Goal: Task Accomplishment & Management: Manage account settings

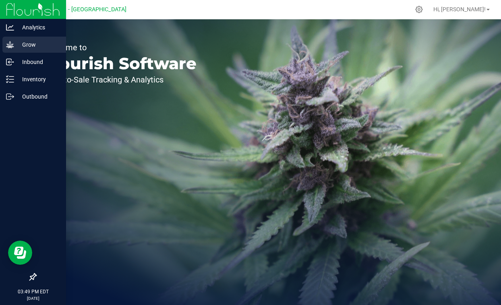
click at [18, 46] on p "Grow" at bounding box center [38, 45] width 48 height 10
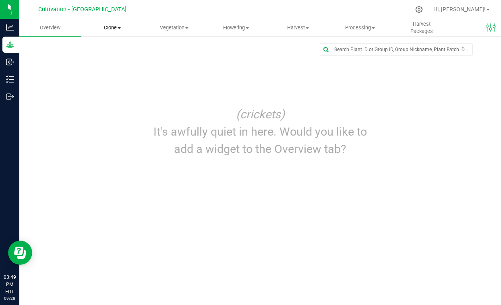
click at [112, 24] on span "Clone" at bounding box center [112, 27] width 61 height 7
click at [112, 56] on span "Cloning groups" at bounding box center [111, 58] width 61 height 7
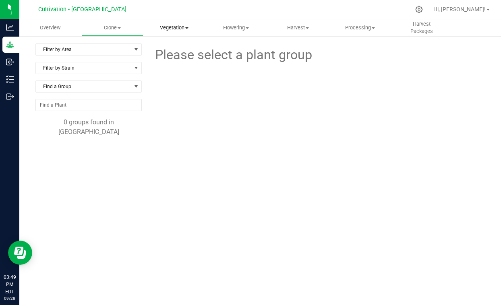
click at [181, 30] on span "Vegetation" at bounding box center [174, 27] width 61 height 7
click at [167, 60] on span "Veg plants" at bounding box center [168, 58] width 50 height 7
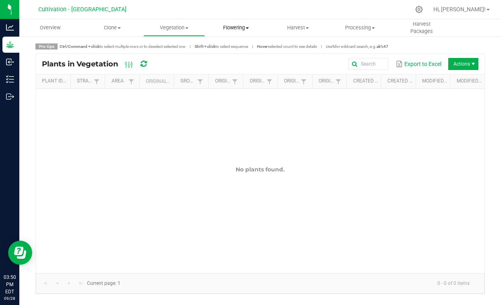
click at [228, 35] on uib-tab-heading "Flowering Create harvest Flowering groups Flowering plants Apply to plants" at bounding box center [235, 28] width 61 height 16
click at [231, 58] on span "Flowering groups" at bounding box center [238, 58] width 67 height 7
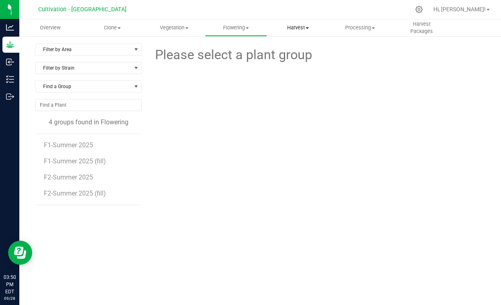
click at [298, 29] on span "Harvest" at bounding box center [297, 27] width 61 height 7
click at [295, 45] on li "Harvests" at bounding box center [300, 49] width 66 height 10
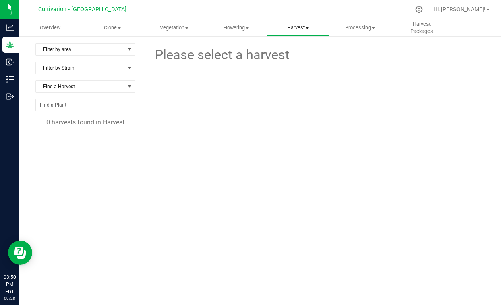
click at [295, 28] on span "Harvest" at bounding box center [297, 27] width 61 height 7
click at [287, 58] on span "Harvested plants" at bounding box center [300, 58] width 66 height 7
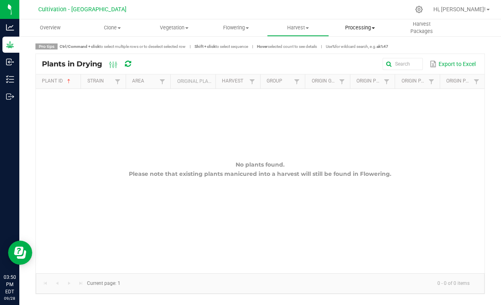
click at [386, 24] on uib-tab-heading "Processing Create package Processing harvests Processing plants Completed harve…" at bounding box center [359, 28] width 61 height 16
click at [422, 27] on span "Harvest Packages" at bounding box center [421, 28] width 61 height 14
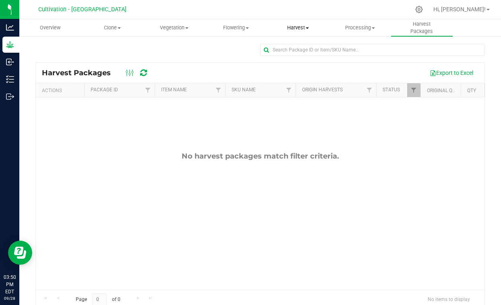
click at [297, 27] on span "Harvest" at bounding box center [297, 27] width 61 height 7
click at [292, 50] on span "Harvests" at bounding box center [289, 48] width 45 height 7
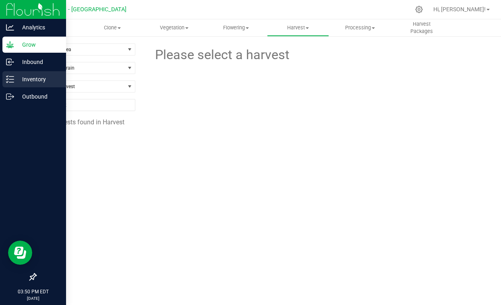
click at [11, 79] on line at bounding box center [11, 79] width 4 height 0
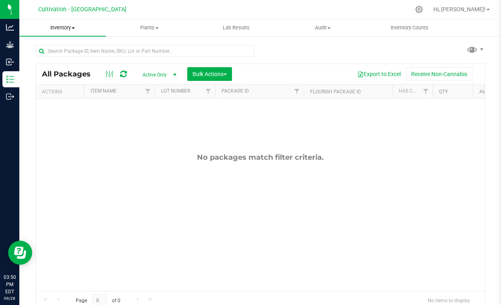
click at [78, 27] on span "Inventory" at bounding box center [62, 27] width 87 height 7
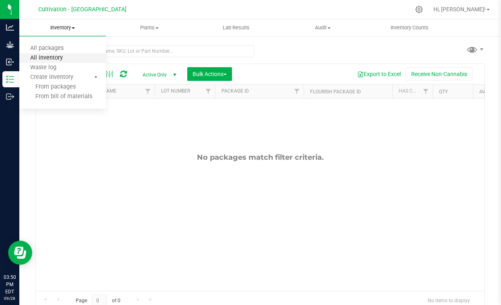
click at [57, 61] on span "All inventory" at bounding box center [46, 58] width 54 height 7
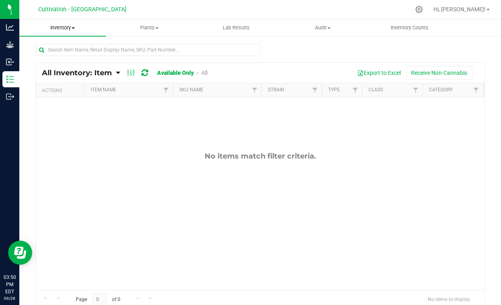
click at [77, 27] on span "Inventory" at bounding box center [62, 27] width 87 height 7
click at [70, 49] on span "All packages" at bounding box center [46, 48] width 55 height 7
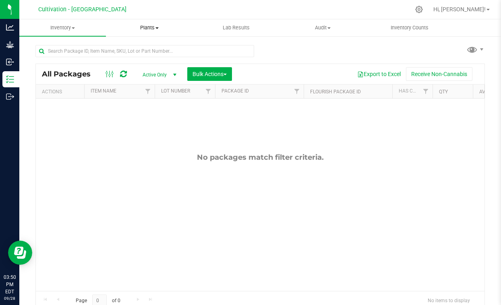
click at [149, 25] on span "Plants" at bounding box center [149, 27] width 86 height 7
click at [147, 48] on span "All plants" at bounding box center [129, 48] width 46 height 7
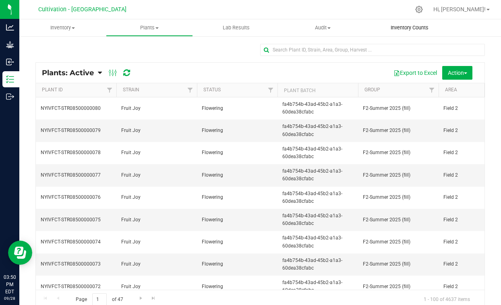
click at [398, 30] on span "Inventory Counts" at bounding box center [410, 27] width 60 height 7
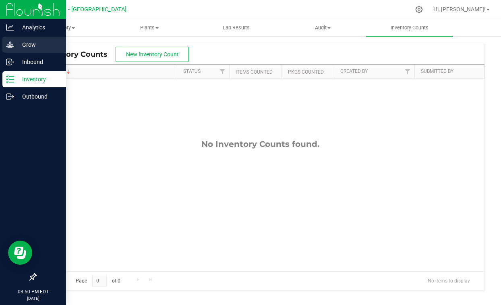
click at [31, 53] on link "Grow" at bounding box center [33, 45] width 66 height 17
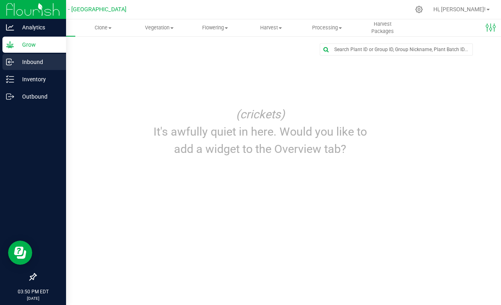
click at [33, 66] on p "Inbound" at bounding box center [38, 62] width 48 height 10
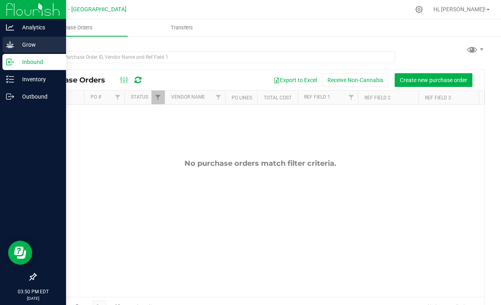
click at [11, 47] on icon at bounding box center [10, 45] width 8 height 8
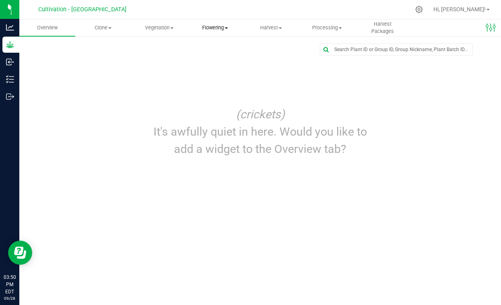
click at [199, 29] on span "Flowering" at bounding box center [215, 27] width 55 height 7
click at [266, 25] on span "Harvest" at bounding box center [270, 27] width 55 height 7
click at [205, 29] on span "Flowering" at bounding box center [215, 27] width 55 height 7
click at [209, 54] on li "Flowering groups" at bounding box center [220, 59] width 67 height 10
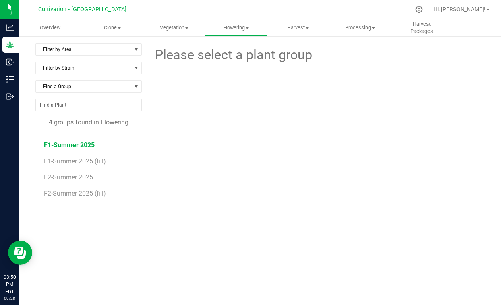
click at [77, 145] on span "F1-Summer 2025" at bounding box center [69, 145] width 51 height 8
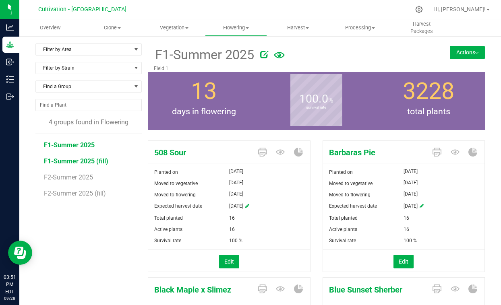
click at [87, 161] on span "F1-Summer 2025 (fill)" at bounding box center [76, 161] width 64 height 8
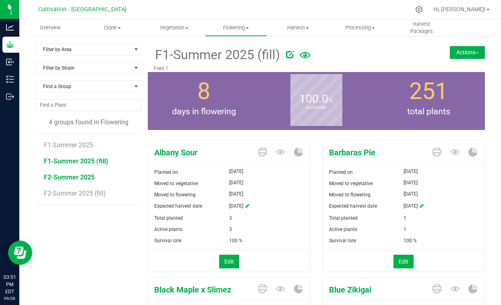
click at [87, 178] on span "F2-Summer 2025" at bounding box center [69, 178] width 51 height 8
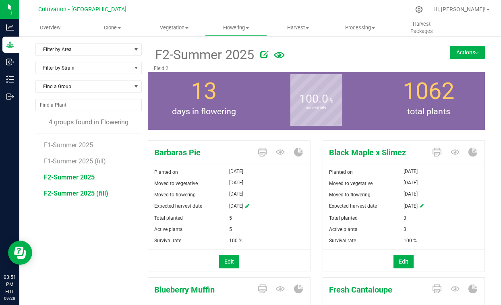
click at [87, 196] on span "F2-Summer 2025 (fill)" at bounding box center [76, 194] width 64 height 8
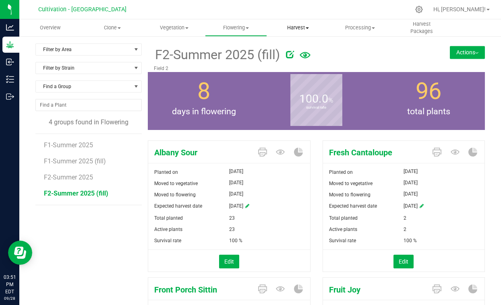
click at [290, 23] on uib-tab-heading "Harvest Harvests Harvested plants" at bounding box center [297, 28] width 61 height 16
click at [289, 48] on span "Harvests" at bounding box center [289, 48] width 45 height 7
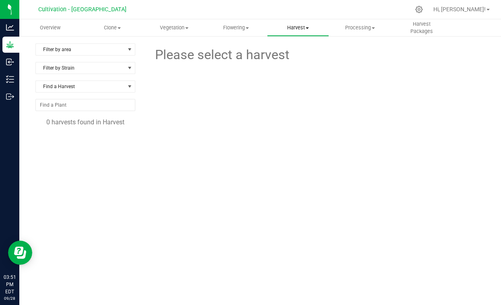
click at [297, 27] on span "Harvest" at bounding box center [297, 27] width 61 height 7
click at [299, 54] on li "Harvested plants" at bounding box center [300, 59] width 66 height 10
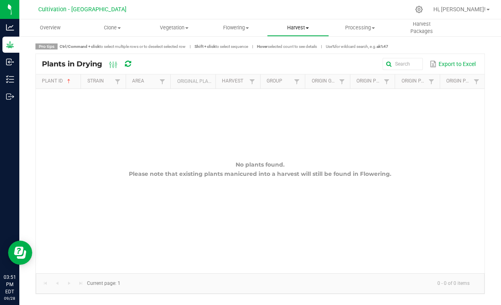
click at [302, 24] on span "Harvest" at bounding box center [297, 27] width 61 height 7
click at [298, 45] on span "Harvests" at bounding box center [289, 48] width 45 height 7
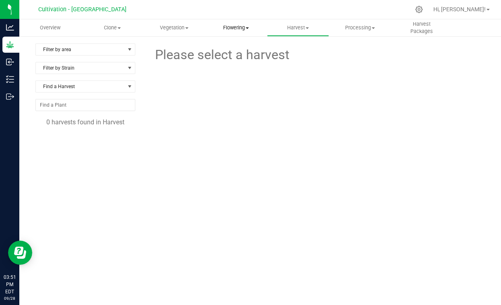
click at [235, 22] on uib-tab-heading "Flowering Create harvest Flowering groups Flowering plants Apply to plants" at bounding box center [235, 28] width 61 height 16
click at [319, 129] on div "Please select a harvest" at bounding box center [316, 164] width 337 height 242
click at [429, 14] on div at bounding box center [419, 9] width 20 height 17
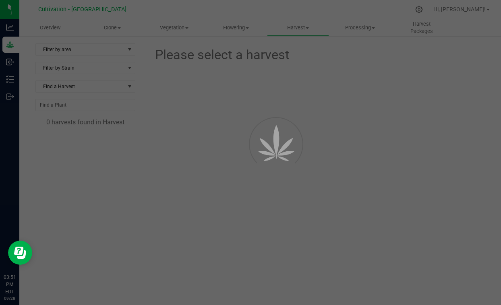
drag, startPoint x: 441, startPoint y: 14, endPoint x: 442, endPoint y: 9, distance: 5.3
click at [442, 9] on div "Cultivation - Inlet Valley Farms Hi, George! Overview Clone Create plants Cloni…" at bounding box center [260, 152] width 482 height 305
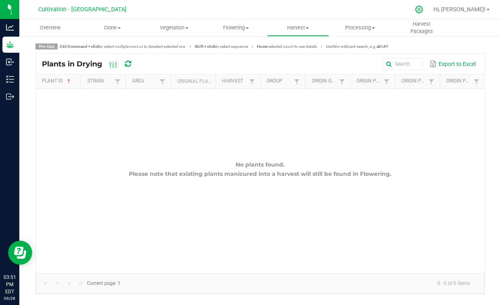
click at [423, 7] on icon at bounding box center [419, 10] width 8 height 8
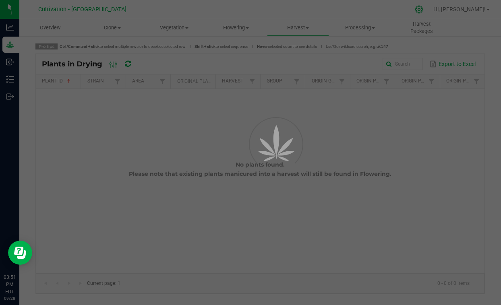
click at [442, 8] on div at bounding box center [250, 152] width 501 height 305
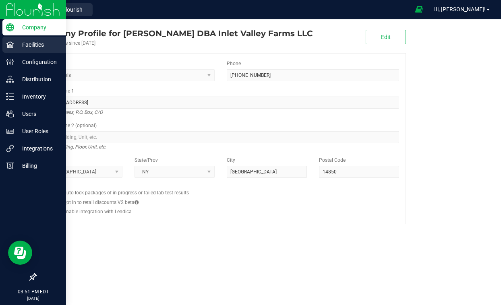
click at [14, 45] on p "Facilities" at bounding box center [38, 45] width 48 height 10
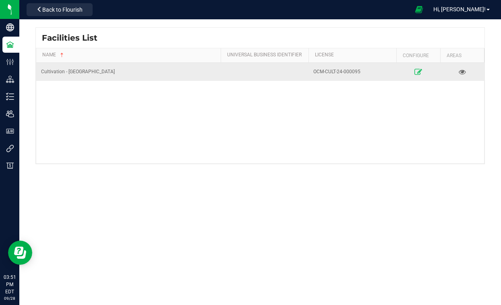
click at [419, 71] on icon at bounding box center [418, 72] width 8 height 6
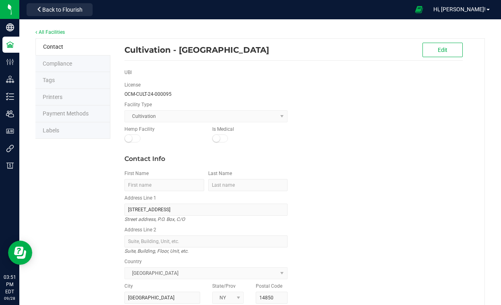
click at [65, 128] on li "Labels" at bounding box center [72, 130] width 75 height 17
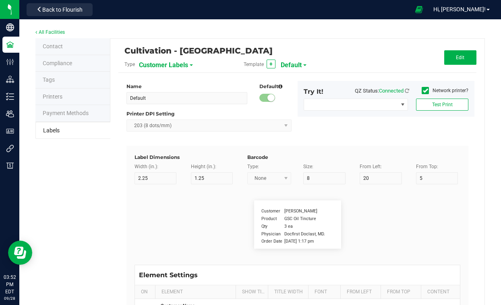
click at [169, 64] on span "Customer Labels" at bounding box center [163, 65] width 49 height 14
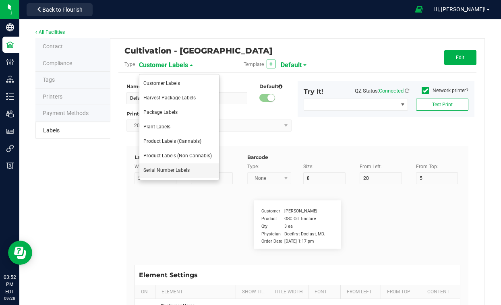
click at [181, 173] on li "Serial Number Labels" at bounding box center [179, 170] width 80 height 14
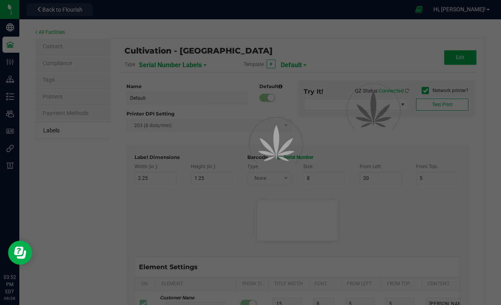
type input "1.5"
type input "0.75"
type input "6"
type input "0"
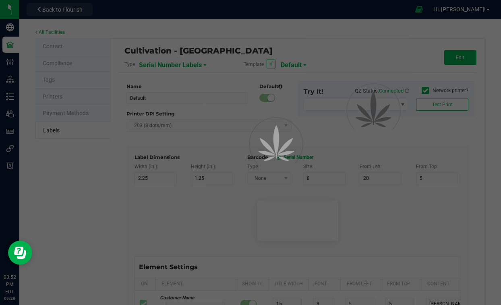
type input "Serial Number"
type input "10"
type input "7"
type input "12"
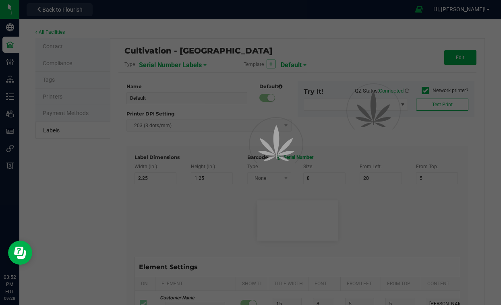
type input "00000042"
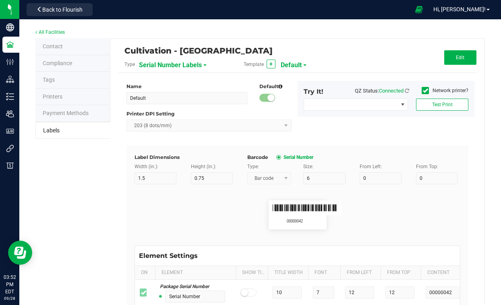
click at [174, 64] on span "Serial Number Labels" at bounding box center [170, 65] width 63 height 14
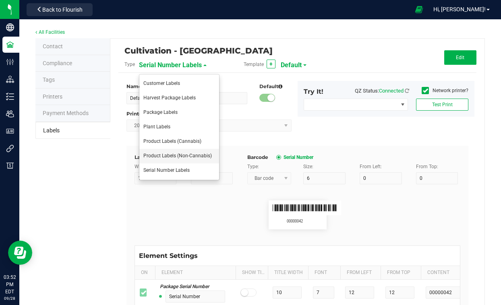
click at [169, 152] on li "Product Labels (Non-Cannabis)" at bounding box center [179, 156] width 80 height 14
type input "2"
type input "1"
type input "30"
type input "3"
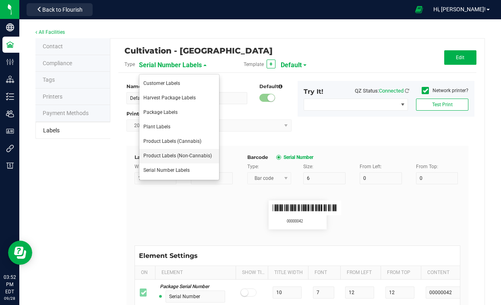
type input "3"
type input "SKU"
type input "15"
type input "3"
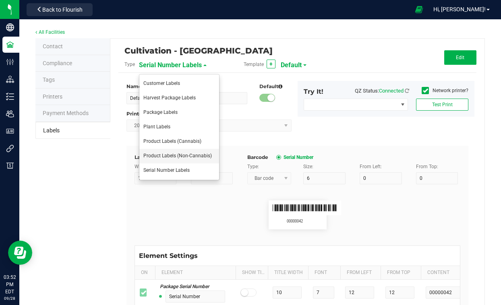
type input "42P017"
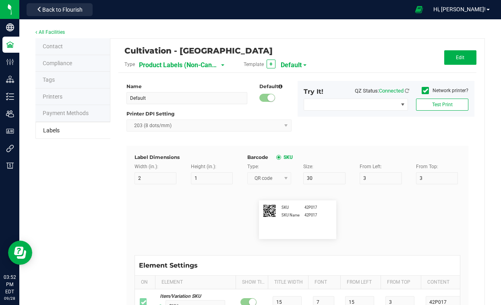
click at [176, 81] on div "Name Default Default Printer DPI Setting 203 (8 dots/mm)" at bounding box center [208, 109] width 177 height 57
click at [172, 64] on span "Product Labels (Non-Cannabis)" at bounding box center [179, 65] width 81 height 14
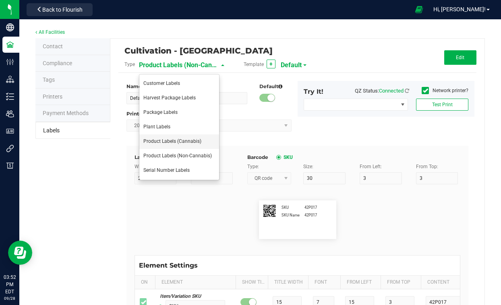
click at [164, 141] on span "Product Labels (Cannabis)" at bounding box center [172, 142] width 58 height 6
type input "Lot Number"
type input "LOT918234"
type input "Product"
type input "Gelato Pen"
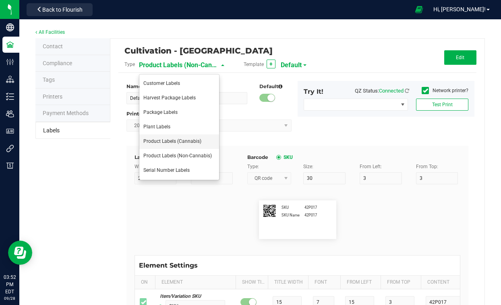
type input "Feel"
type input "Relaxed"
type input "SKU"
type input "18"
type input "Gelato Pen"
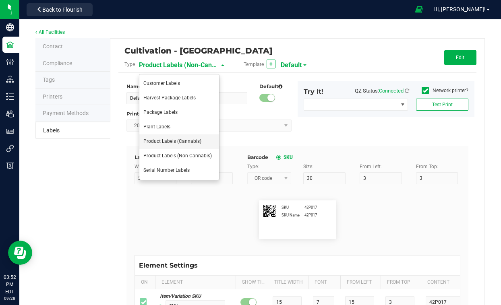
type input "Usable Cannabis per Unit"
type input "18"
type input "25.73 g"
type input "Size"
type input "18"
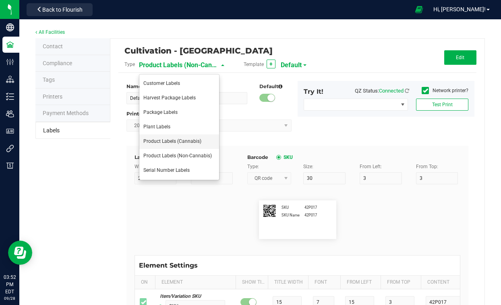
type input "3.5 g"
type input "Strain"
type input "18"
type input "Electric Lemonade"
type input "TAC %"
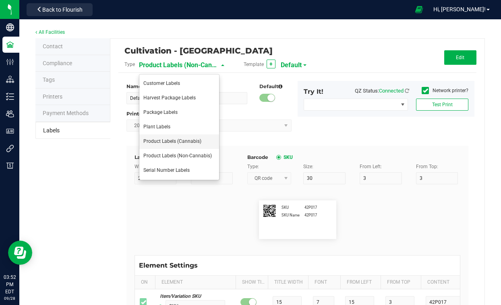
type input "18"
type input "34.72"
type input "Total Terpenes %"
type input "18"
type input "34.72"
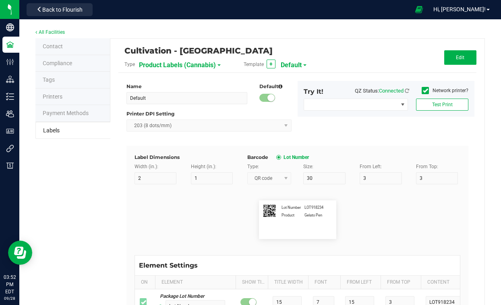
click at [180, 64] on span "Product Labels (Cannabis)" at bounding box center [177, 65] width 77 height 14
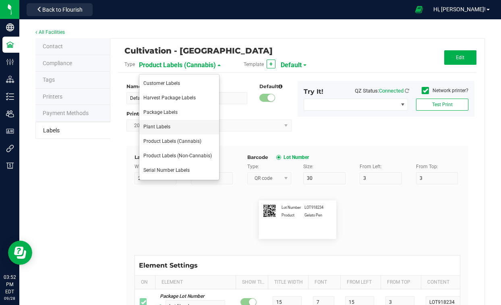
click at [175, 127] on li "Plant Labels" at bounding box center [179, 127] width 80 height 14
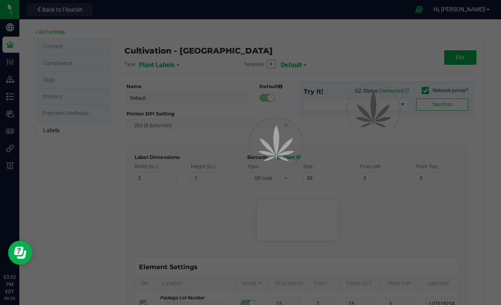
type input "Collared Plant Tags (1x10 in, 4 across)"
type input "3"
type input "1.5"
type input "8"
type input "0"
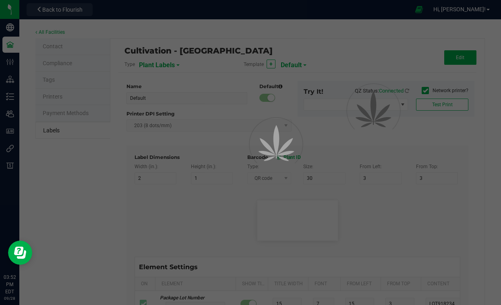
type input "0"
type input "Plant ID"
type input "25"
type input "8"
type input "3"
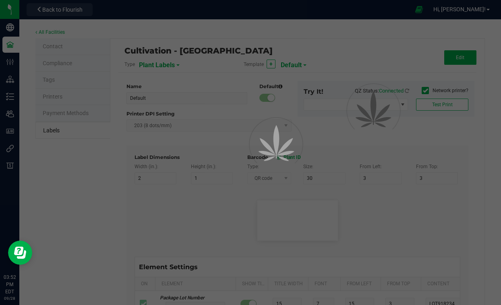
type input "12"
type input "CADMOCV-20230420-001201"
type input "Group"
type input "25"
type input "8"
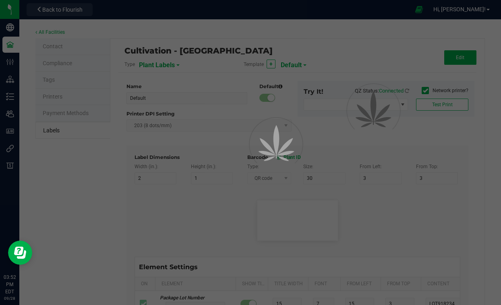
type input "3"
type input "16"
type input "Gelato Group"
type input "Alive Count"
type input "8"
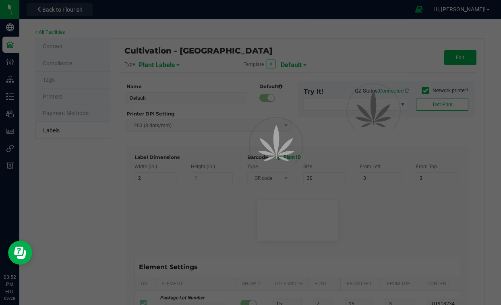
type input "52"
type input "16"
type input "420"
type input "Strain"
type input "25"
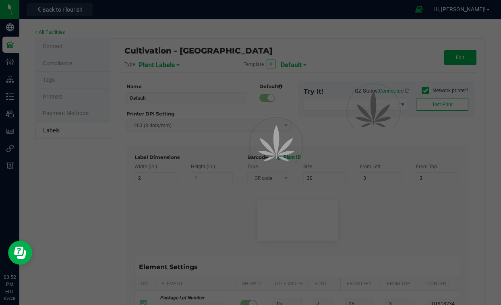
type input "8"
type input "3"
type input "20"
type input "Gelato"
type input "Origin Group"
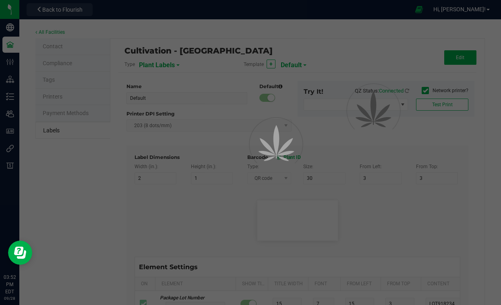
type input "25"
type input "8"
type input "3"
type input "24"
type input "Gelato Group"
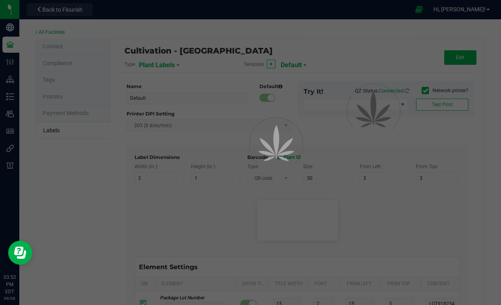
type input "Origin Package ID"
type input "25"
type input "8"
type input "3"
type input "28"
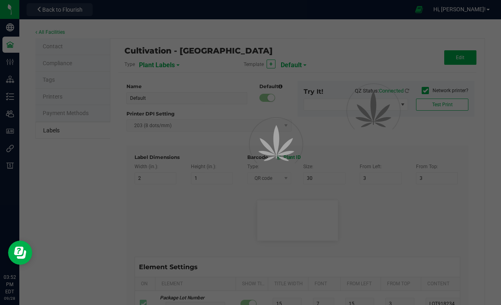
type input "9358338206076023"
type input "Origin Package's Origin Group Name"
type input "25"
type input "8"
type input "3"
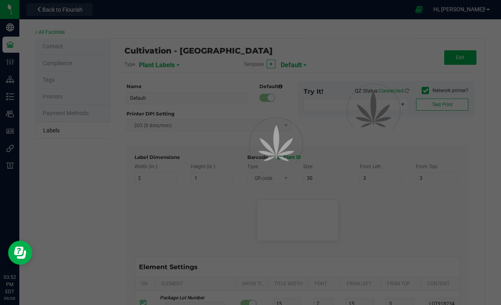
type input "32"
type input "Gelato Group"
type input "Origin Package's Origin Plant ID"
type input "25"
type input "8"
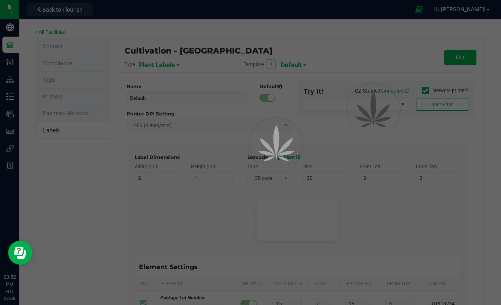
type input "3"
type input "36"
type input "0002068266882390"
type input "Plant Timestamp"
type input "25"
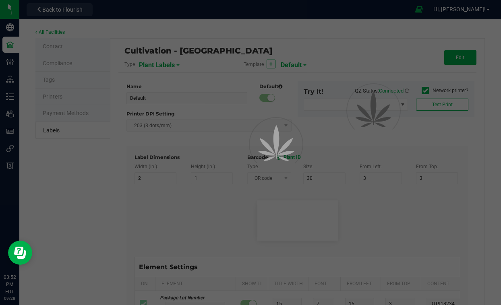
type input "8"
type input "3"
type input "40"
type input "[DATE] 10:14pm"
type input "Plant Batch"
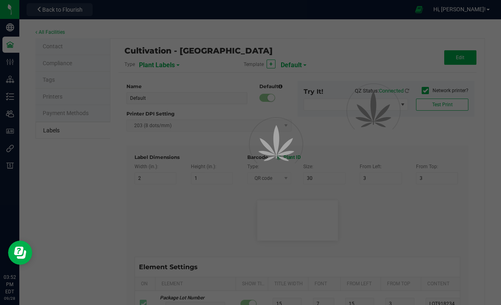
type input "25"
type input "8"
type input "3"
type input "46"
type input "1A400620000DEMO0000001"
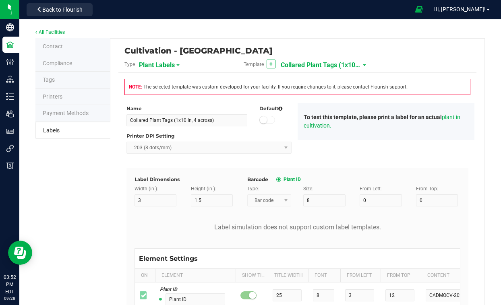
click at [170, 64] on span "Plant Labels" at bounding box center [157, 65] width 36 height 14
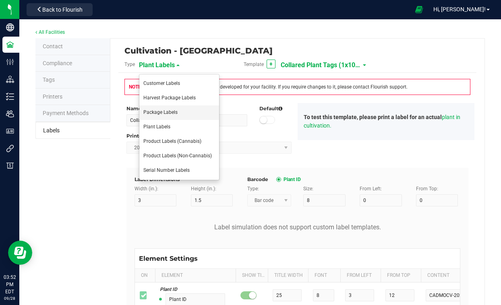
click at [173, 114] on span "Package Labels" at bounding box center [160, 113] width 34 height 6
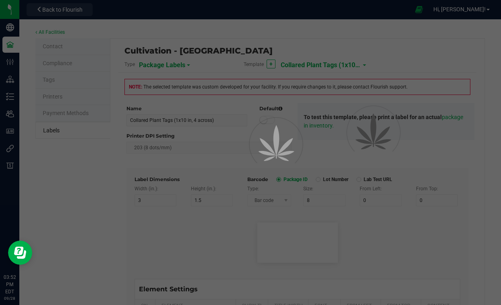
type input "Default"
type input "4"
type input "3"
type input "5"
type input "40"
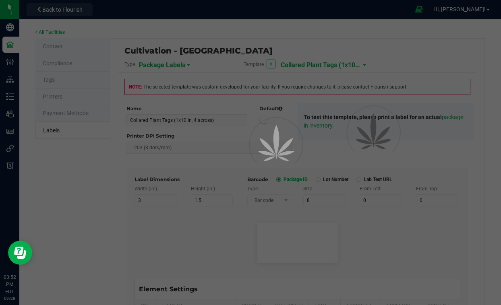
type input "Package ID"
type input "10"
type input "5"
type input "CADMODS-20200420-096"
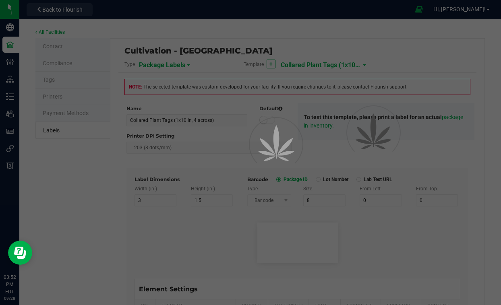
type input "SKU Name"
type input "10"
type input "5"
type input "10"
type input "Gelato Pen"
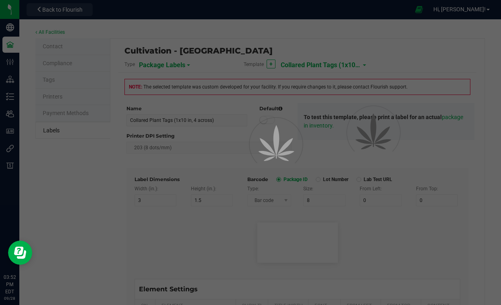
type input "Strain"
type input "25"
type input "10"
type input "5"
type input "15"
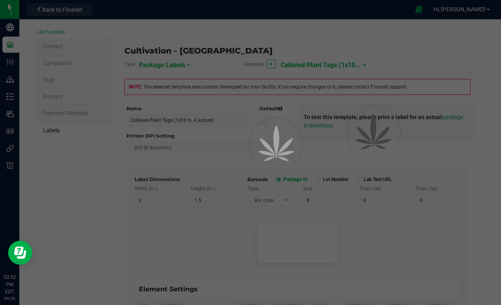
type input "Gelato"
type input "Size"
type input "10"
type input "5"
type input "44 ea"
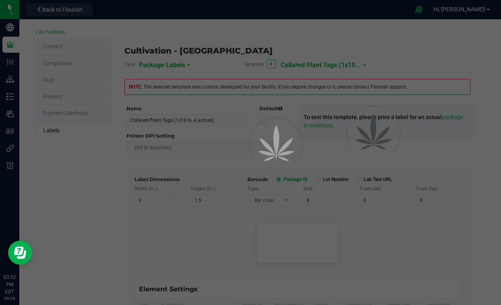
type input "Package Date"
type input "10"
type input "5"
type input "25"
type input "4/20/2019 10:14pm"
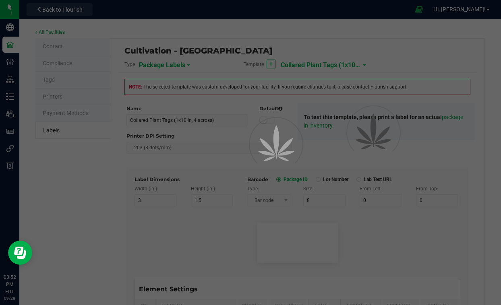
type input "Lot Number"
type input "10"
type input "5"
type input "30"
type input "LOT918234"
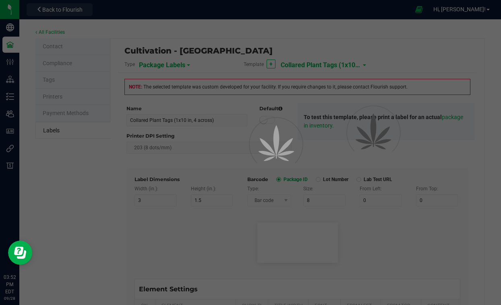
type input "SKU"
type input "10"
type input "5"
type input "30"
type input "42P017"
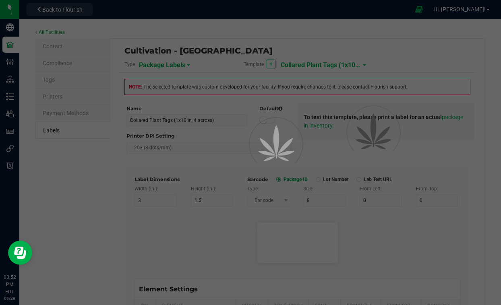
type input "Ref Field 1"
type input "10"
type input "5"
type input "35"
type input "Ref Field 1 Value"
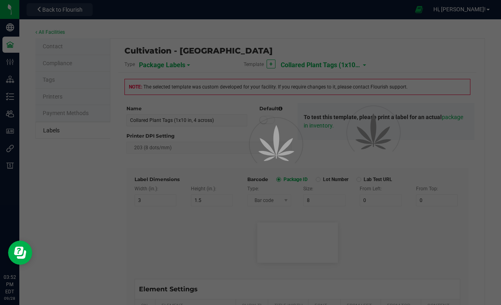
type input "Ref Field 2"
type input "10"
type input "5"
type input "35"
type input "Ref Field 2 Value"
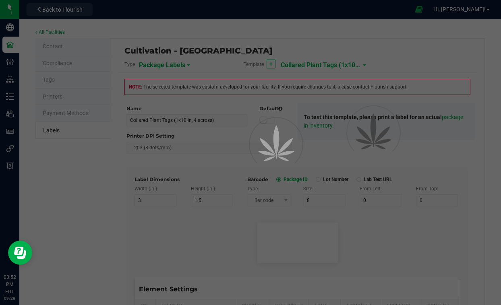
type input "Ref Field 3"
type input "10"
type input "5"
type input "35"
type input "Ref Field 3 Value"
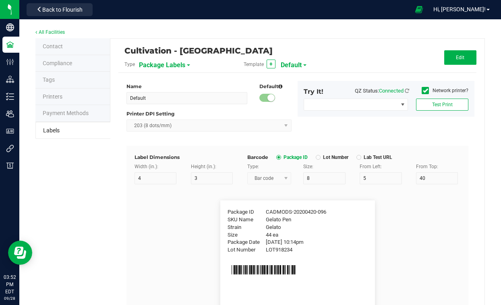
click at [182, 60] on span "Package Labels" at bounding box center [162, 65] width 46 height 14
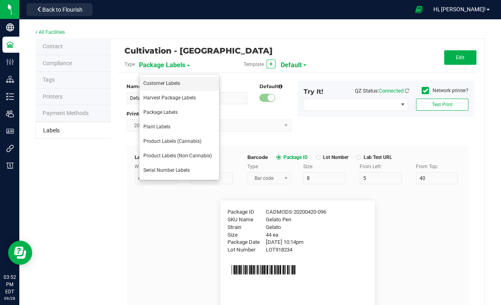
click at [166, 81] on span "Customer Labels" at bounding box center [161, 84] width 37 height 6
type input "2.25"
type input "1.25"
type input "20"
type input "5"
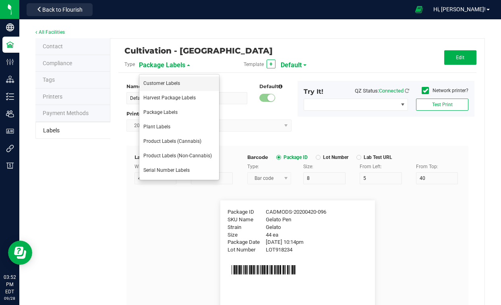
type input "Customer"
type input "15"
type input "8"
type input "[PERSON_NAME]"
type input "Product"
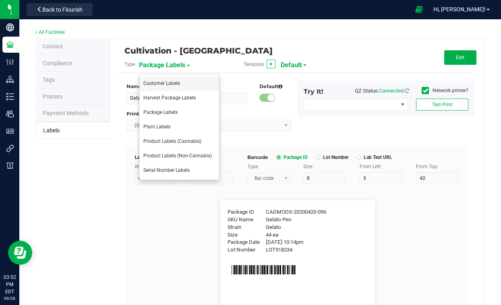
type input "15"
type input "8"
type input "GSC Oil Tincture"
type input "Qty"
type input "15"
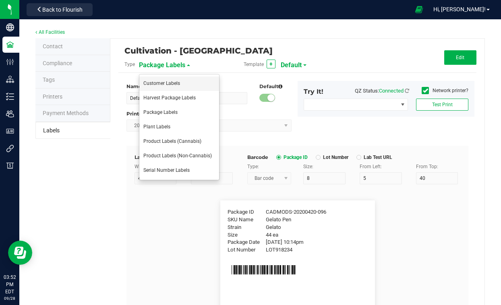
type input "8"
type input "3 ea"
type input "Physician"
type input "15"
type input "8"
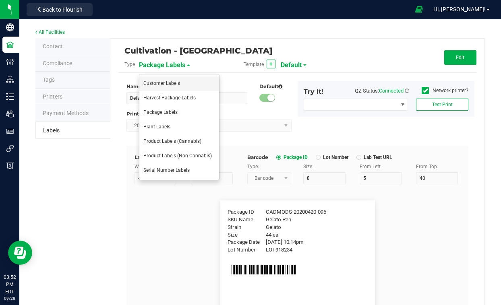
type input "Docfirst Doclast, MD."
type input "Order Date"
type input "15"
type input "8"
type input "[DATE] 1:17 pm"
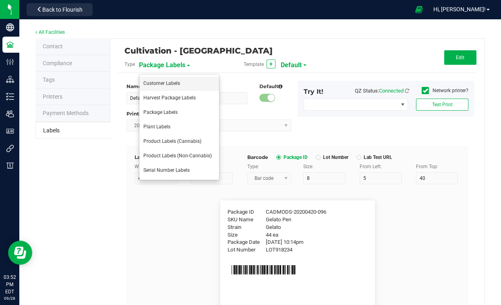
type input "Package ID"
type input "15"
type input "8"
type input "10"
type input "CADMODS-20230420-096"
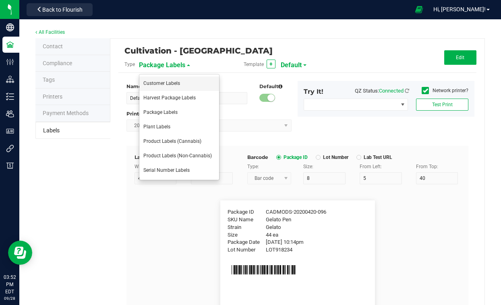
type input "Lot Number"
type input "15"
type input "8"
type input "10"
type input "LOTPXGDP-0912"
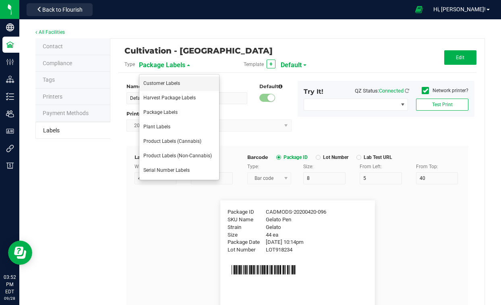
type input "Warning"
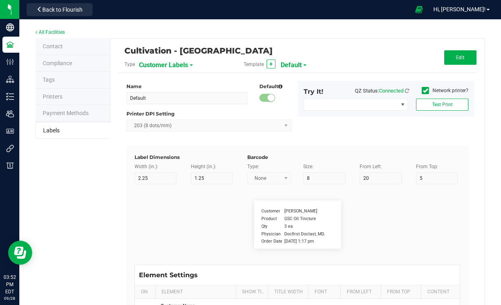
click at [175, 66] on span "Customer Labels" at bounding box center [163, 65] width 49 height 14
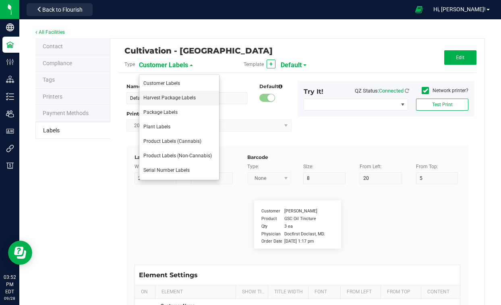
click at [178, 99] on span "Harvest Package Labels" at bounding box center [169, 98] width 52 height 6
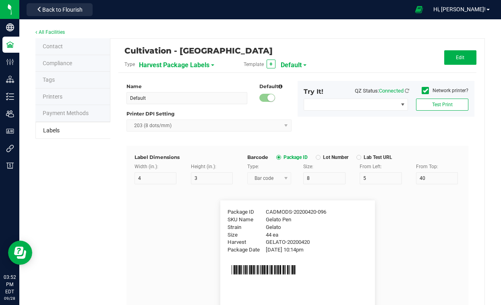
click at [298, 66] on span "Default" at bounding box center [291, 65] width 21 height 14
click at [442, 238] on flourish-label-viewer "Package ID CADMODS-20200420-096 SKU Name Gelato Pen Strain Gelato Size 44 ea Ha…" at bounding box center [297, 259] width 326 height 116
click at [423, 91] on icon at bounding box center [425, 91] width 5 height 0
click at [0, 0] on input "Network printer?" at bounding box center [0, 0] width 0 height 0
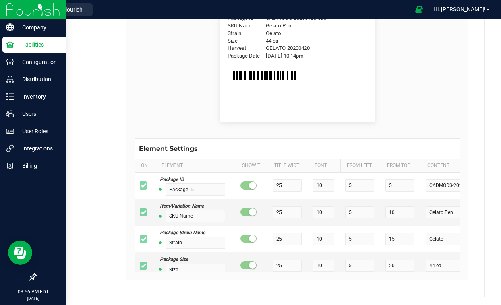
scroll to position [194, 0]
click at [9, 7] on img at bounding box center [33, 9] width 54 height 19
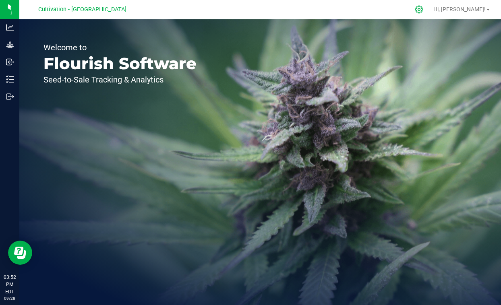
click at [429, 5] on div at bounding box center [419, 9] width 20 height 17
click at [423, 10] on icon at bounding box center [419, 9] width 8 height 8
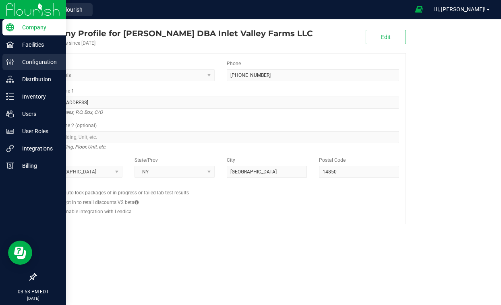
click at [25, 60] on p "Configuration" at bounding box center [38, 62] width 48 height 10
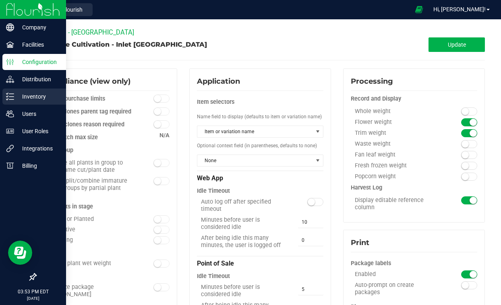
click at [18, 90] on div "Inventory" at bounding box center [34, 97] width 64 height 16
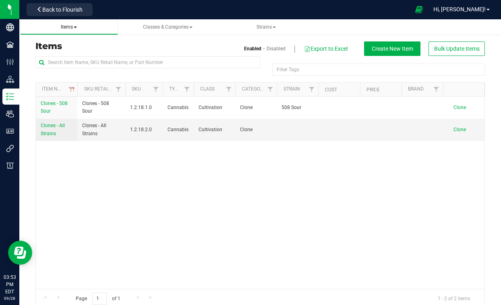
click at [85, 25] on span "Items" at bounding box center [69, 27] width 85 height 7
click at [196, 26] on span "Classes & Categories" at bounding box center [167, 27] width 85 height 7
click at [184, 25] on span "Classes & Categories" at bounding box center [168, 27] width 50 height 6
click at [159, 49] on li "All classes" at bounding box center [167, 49] width 85 height 12
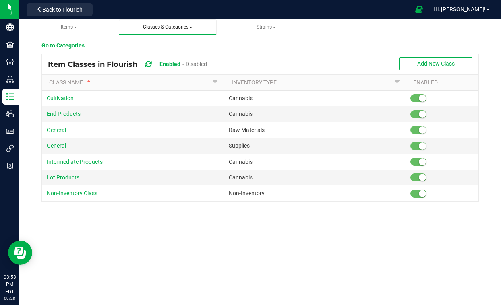
click at [197, 25] on span "Classes & Categories All classes All categories" at bounding box center [167, 27] width 85 height 7
click at [182, 26] on span "Classes & Categories" at bounding box center [168, 27] width 50 height 6
click at [159, 57] on li "All categories" at bounding box center [167, 61] width 85 height 12
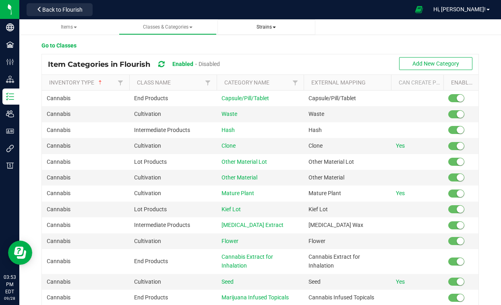
click at [268, 29] on span "Strains" at bounding box center [265, 27] width 19 height 6
click at [253, 41] on ul "All strains Create new strain" at bounding box center [266, 55] width 85 height 38
click at [271, 23] on link "Strains All strains Create new strain" at bounding box center [266, 27] width 98 height 16
click at [270, 28] on span "Strains" at bounding box center [265, 27] width 19 height 6
click at [247, 54] on li "All strains" at bounding box center [266, 49] width 85 height 12
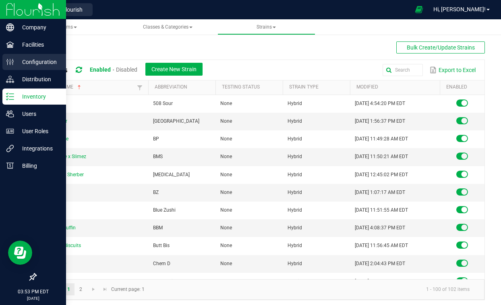
click at [25, 60] on p "Configuration" at bounding box center [38, 62] width 48 height 10
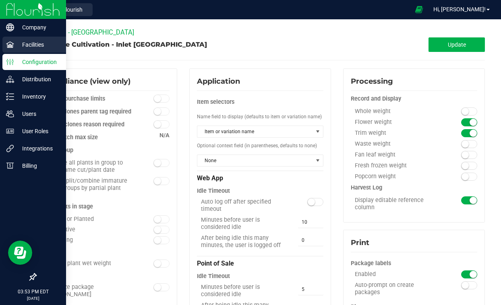
click at [23, 50] on div "Facilities" at bounding box center [34, 45] width 64 height 16
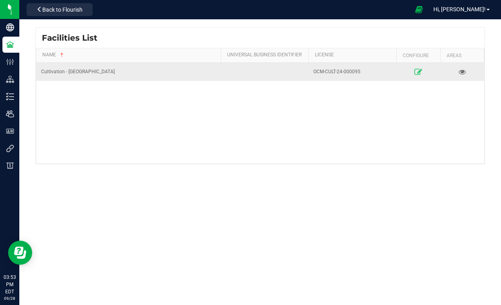
click at [412, 68] on link at bounding box center [418, 71] width 38 height 13
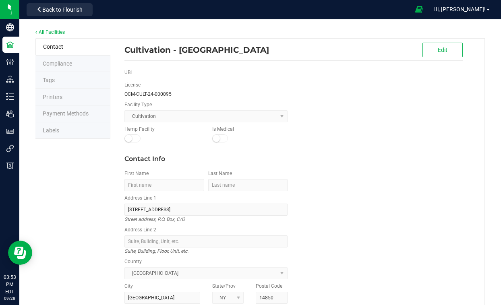
click at [86, 60] on li "Compliance" at bounding box center [72, 64] width 75 height 17
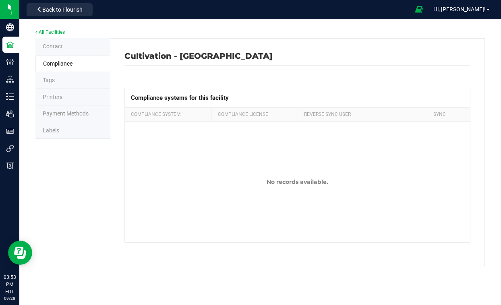
click at [81, 89] on li "Printers" at bounding box center [72, 97] width 75 height 17
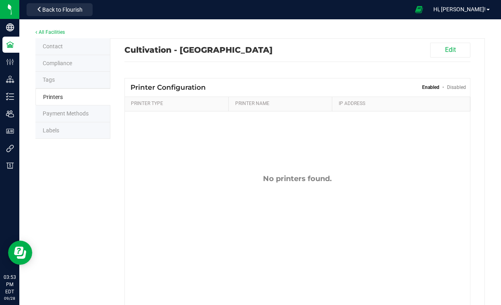
click at [80, 79] on li "Tags" at bounding box center [72, 80] width 75 height 17
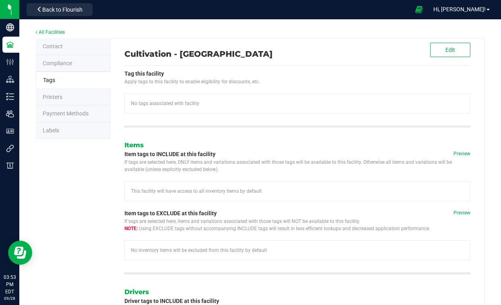
click at [73, 111] on span "Payment Methods" at bounding box center [66, 113] width 46 height 6
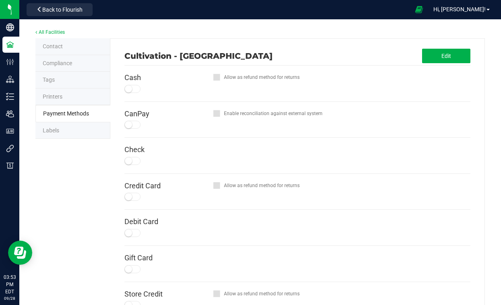
click at [71, 124] on li "Labels" at bounding box center [72, 130] width 75 height 17
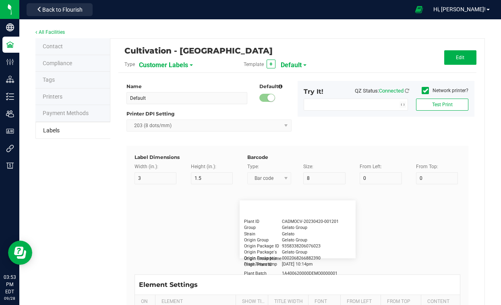
type input "2.25"
type input "1.25"
type input "20"
type input "5"
type input "Customer"
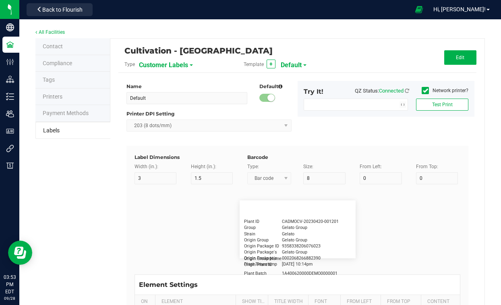
type input "15"
type input "5"
type input "[PERSON_NAME]"
type input "Product"
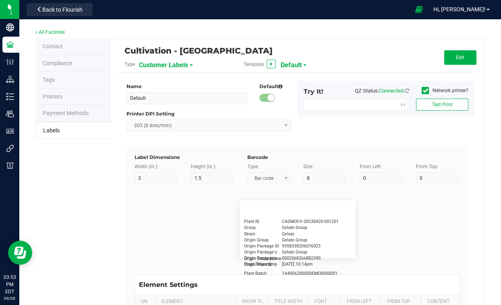
type input "15"
type input "5"
type input "10"
type input "GSC Oil Tincture"
type input "Qty"
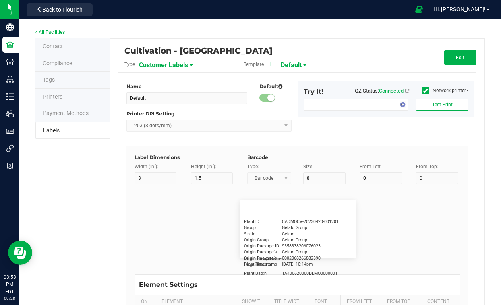
type input "5"
type input "15"
type input "3 ea"
type input "Physician"
type input "15"
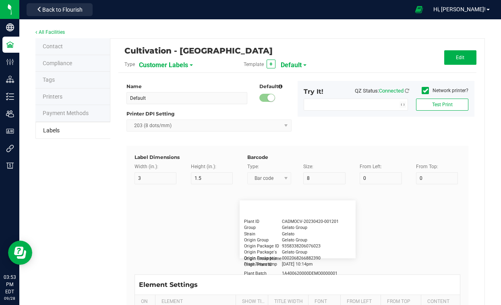
type input "5"
type input "Docfirst Doclast, MD."
type input "Order Date"
type input "15"
type input "5"
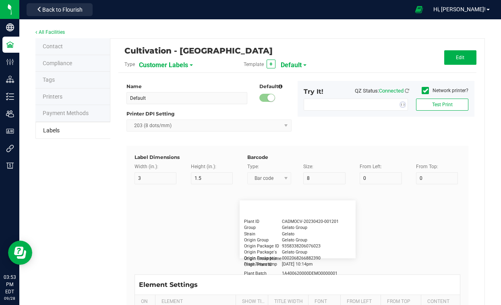
type input "25"
type input "[DATE] 1:17 pm"
type input "Package ID"
type input "15"
type input "5"
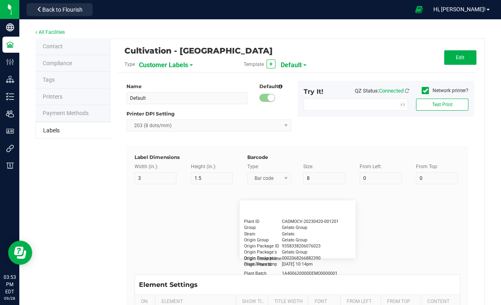
type input "10"
type input "CADMODS-20230420-096"
type input "Lot Number"
type input "15"
type input "5"
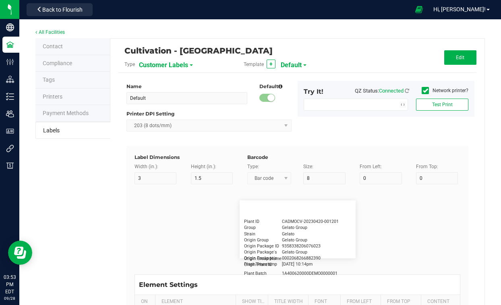
type input "10"
type input "LOTPXGDP-0912"
type input "Warning"
type input "15"
type input "5"
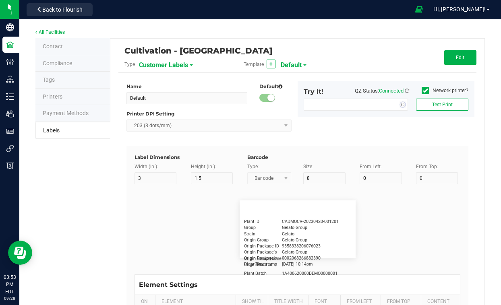
type input "30"
type input "Type Warning Here"
type input "Brand"
type input "15"
type input "5"
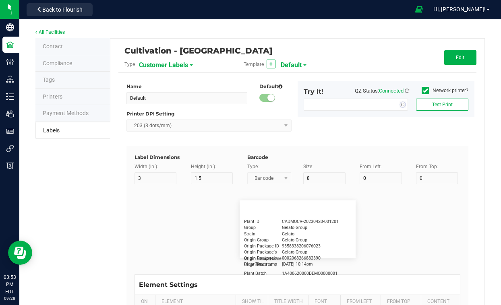
type input "30"
type input "Cannabis Co."
type input "NDC Number"
type input "15"
type input "5"
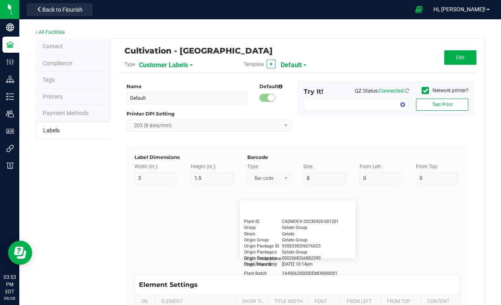
type input "30"
type input "[PHONE_NUMBER]"
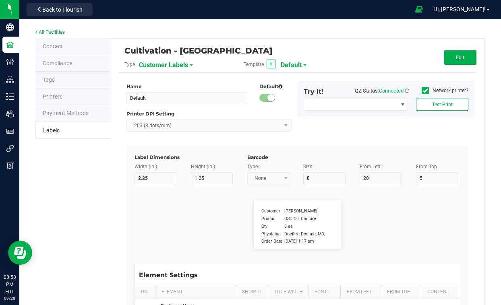
click at [70, 97] on li "Printers" at bounding box center [72, 97] width 75 height 17
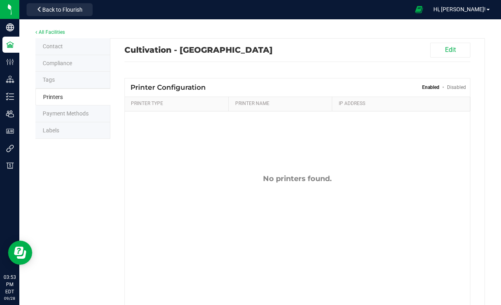
click at [65, 85] on li "Tags" at bounding box center [72, 80] width 75 height 17
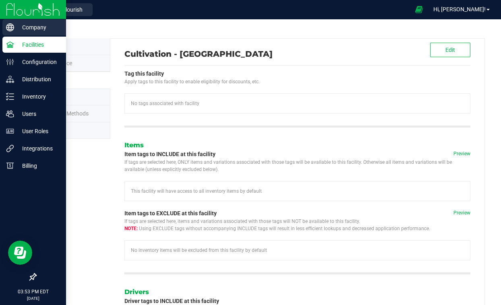
click at [25, 27] on p "Company" at bounding box center [38, 28] width 48 height 10
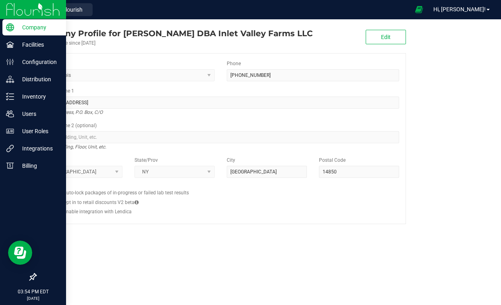
click at [33, 6] on img at bounding box center [33, 9] width 54 height 19
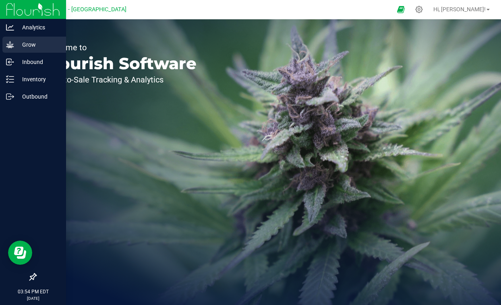
click at [42, 48] on p "Grow" at bounding box center [38, 45] width 48 height 10
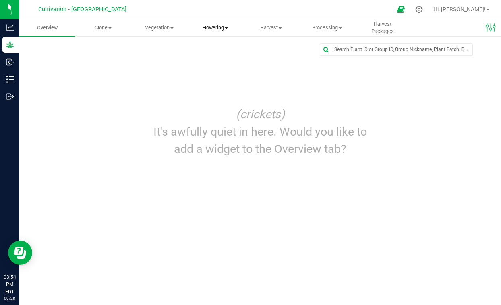
click at [227, 30] on span "Flowering" at bounding box center [215, 27] width 55 height 7
click at [221, 56] on span "Flowering groups" at bounding box center [220, 58] width 67 height 7
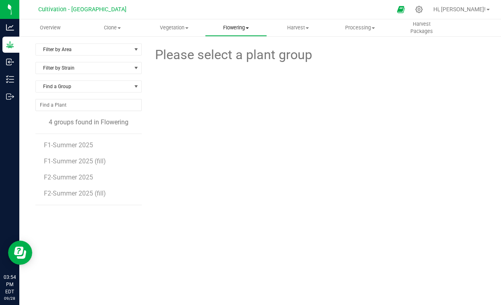
click at [228, 29] on span "Flowering" at bounding box center [235, 27] width 61 height 7
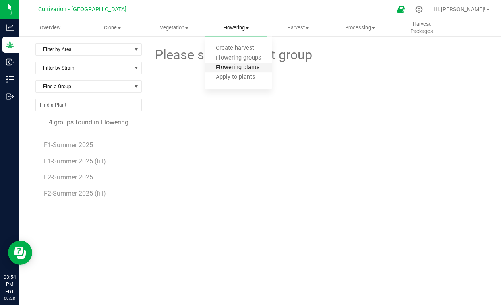
click at [232, 69] on span "Flowering plants" at bounding box center [237, 67] width 65 height 7
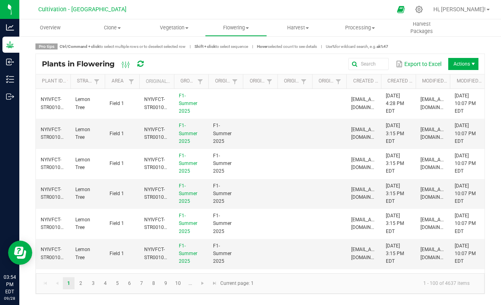
click at [56, 78] on th "Plant ID" at bounding box center [53, 81] width 35 height 14
click at [57, 83] on link "Plant ID" at bounding box center [54, 81] width 25 height 6
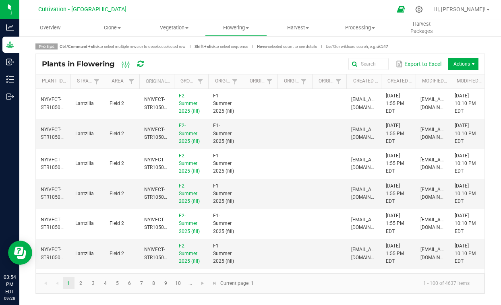
click at [60, 85] on th "Plant ID Sorted Descending" at bounding box center [53, 81] width 35 height 14
click at [54, 79] on link "Plant ID" at bounding box center [54, 81] width 25 height 6
click at [116, 78] on link "Area" at bounding box center [119, 81] width 15 height 6
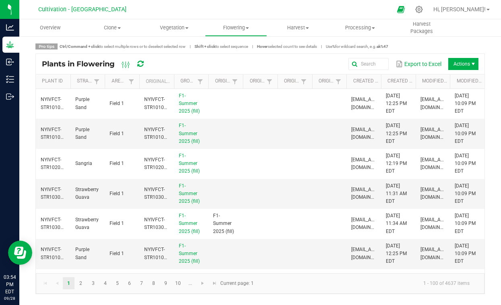
click at [155, 79] on th "Original Plant ID" at bounding box center [156, 81] width 35 height 14
click at [424, 29] on span "Harvest Packages" at bounding box center [421, 28] width 61 height 14
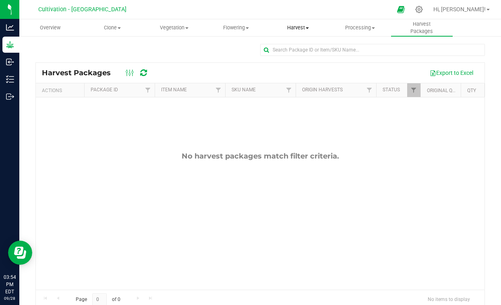
click at [291, 28] on span "Harvest" at bounding box center [297, 27] width 61 height 7
click at [285, 46] on span "Harvests" at bounding box center [289, 48] width 45 height 7
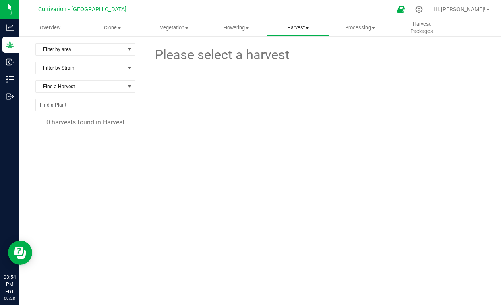
click at [298, 28] on span "Harvest" at bounding box center [297, 27] width 61 height 7
click at [297, 57] on span "Harvested plants" at bounding box center [300, 58] width 66 height 7
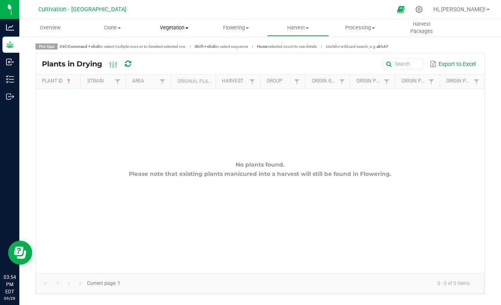
click at [167, 23] on uib-tab-heading "Vegetation Veg groups Veg plants Mother groups Mother plants Apply to plants" at bounding box center [174, 28] width 61 height 16
click at [166, 50] on span "Veg groups" at bounding box center [168, 48] width 51 height 7
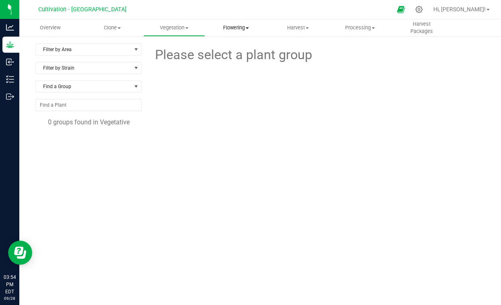
click at [241, 23] on uib-tab-heading "Flowering Create harvest Flowering groups Flowering plants Apply to plants" at bounding box center [235, 28] width 61 height 16
click at [225, 58] on span "Flowering groups" at bounding box center [238, 58] width 67 height 7
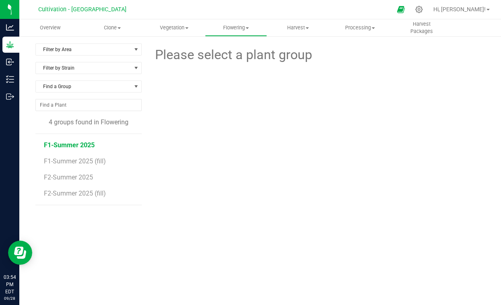
click at [68, 142] on span "F1-Summer 2025" at bounding box center [69, 145] width 51 height 8
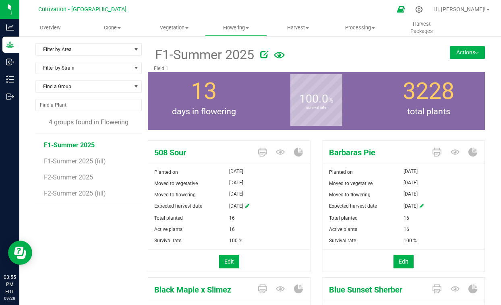
click at [475, 54] on img at bounding box center [476, 53] width 3 height 2
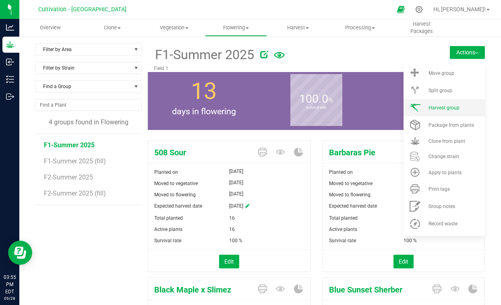
click at [443, 108] on span "Harvest group" at bounding box center [443, 108] width 31 height 6
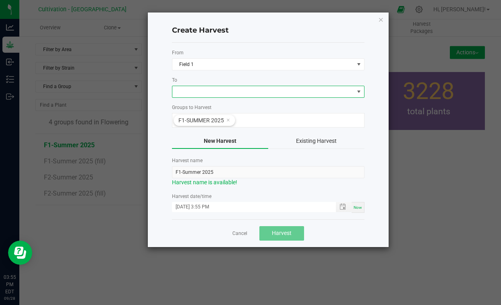
click at [360, 91] on span at bounding box center [359, 92] width 6 height 6
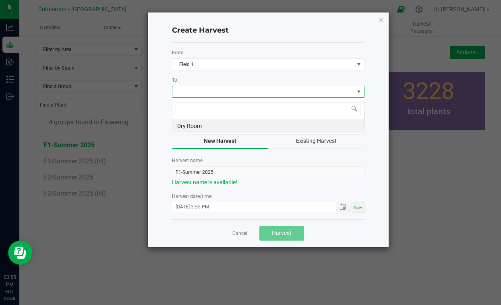
scroll to position [12, 192]
click at [377, 66] on div "Create Harvest From Field 1 To Groups to Harvest F1-Summer 2025 New Harvest Exi…" at bounding box center [268, 129] width 241 height 235
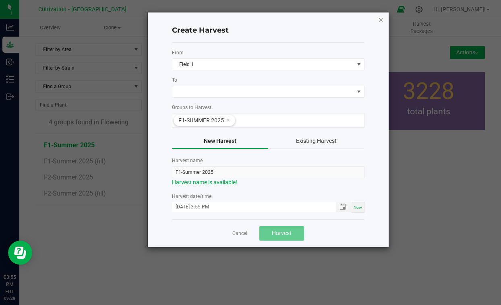
click at [383, 16] on icon "button" at bounding box center [381, 19] width 6 height 10
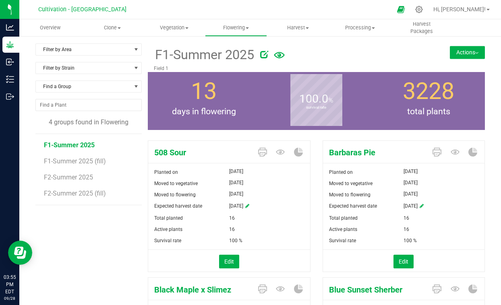
click at [468, 54] on button "Actions" at bounding box center [467, 52] width 35 height 13
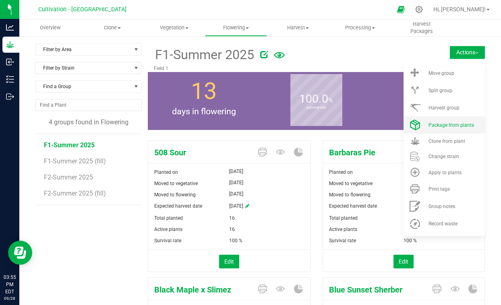
click at [457, 121] on li "Package from plants" at bounding box center [443, 124] width 81 height 17
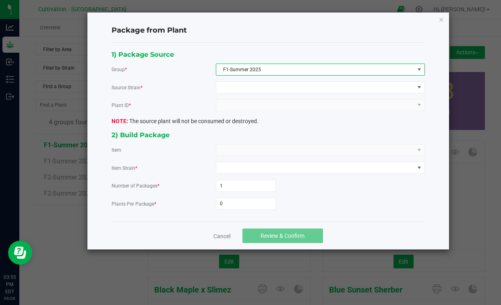
click at [381, 70] on span "F1-Summer 2025" at bounding box center [315, 69] width 198 height 11
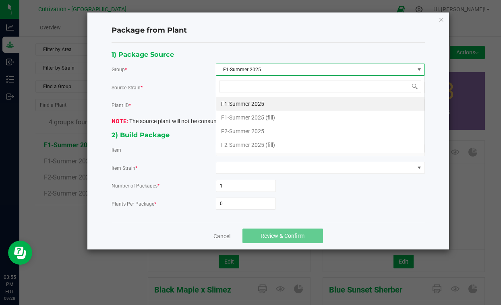
scroll to position [12, 209]
click at [390, 56] on div "1) Package Source" at bounding box center [268, 54] width 313 height 11
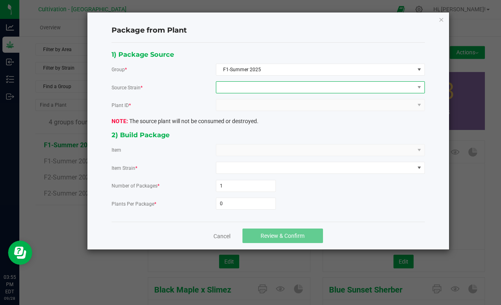
click at [363, 89] on span at bounding box center [315, 87] width 198 height 11
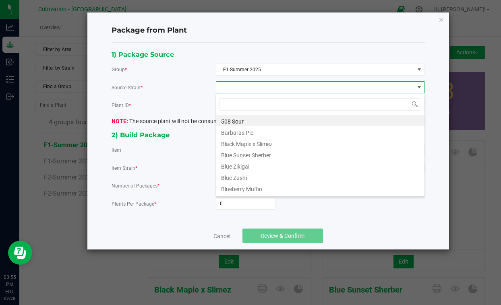
click at [366, 39] on div "Package from Plant" at bounding box center [268, 31] width 313 height 24
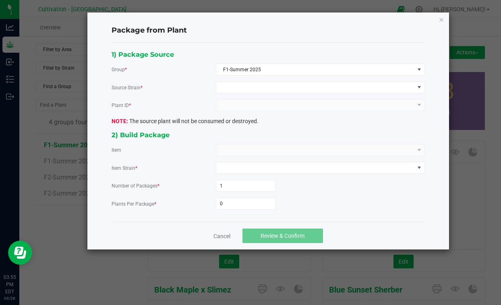
scroll to position [0, 0]
click at [443, 17] on icon "button" at bounding box center [441, 19] width 6 height 10
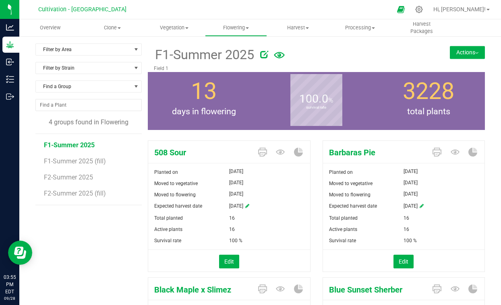
click at [476, 56] on button "Actions" at bounding box center [467, 52] width 35 height 13
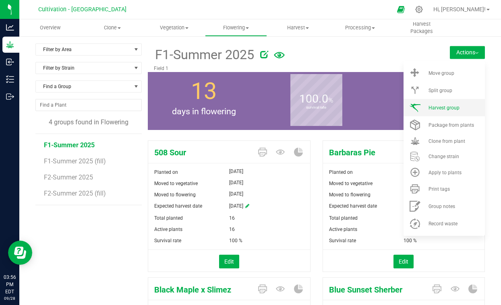
click at [464, 102] on li "Harvest group" at bounding box center [443, 107] width 81 height 17
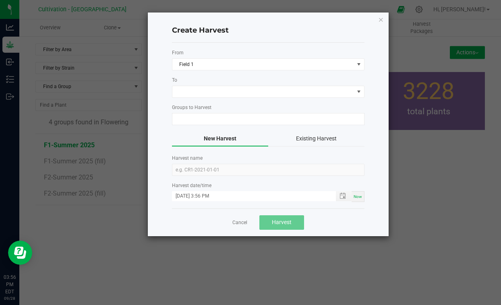
type input "F1-Summer 2025"
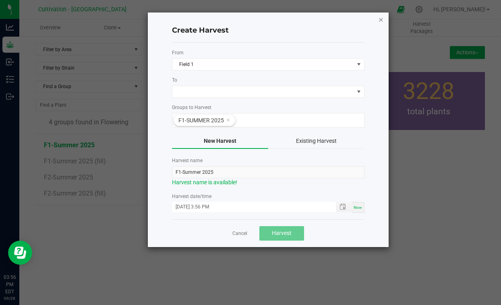
click at [379, 21] on icon "button" at bounding box center [381, 19] width 6 height 10
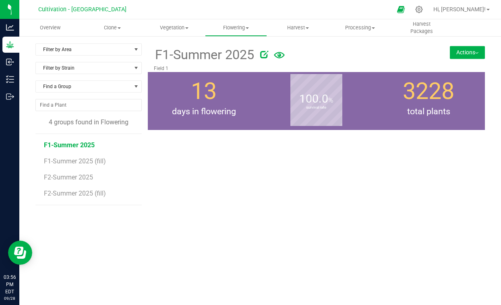
click at [459, 56] on button "Actions" at bounding box center [467, 52] width 35 height 13
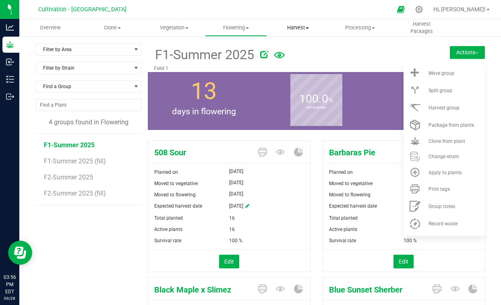
click at [298, 31] on span "Harvest" at bounding box center [297, 27] width 61 height 7
click at [294, 59] on span "Harvested plants" at bounding box center [300, 58] width 66 height 7
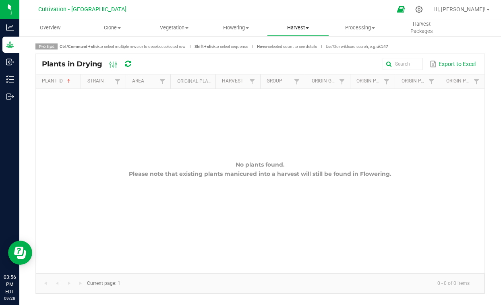
click at [297, 32] on uib-tab-heading "Harvest Harvests Harvested plants" at bounding box center [297, 28] width 61 height 16
click at [289, 50] on span "Harvests" at bounding box center [289, 48] width 45 height 7
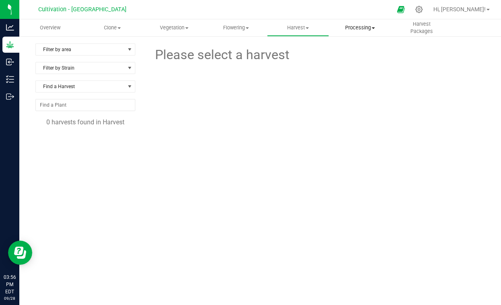
click at [351, 22] on uib-tab-heading "Processing Create package Processing harvests Processing plants Completed harve…" at bounding box center [359, 28] width 61 height 16
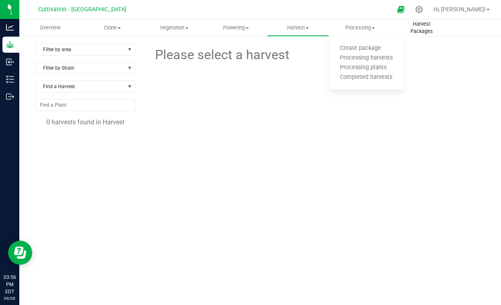
click at [423, 34] on span "Harvest Packages" at bounding box center [421, 28] width 61 height 14
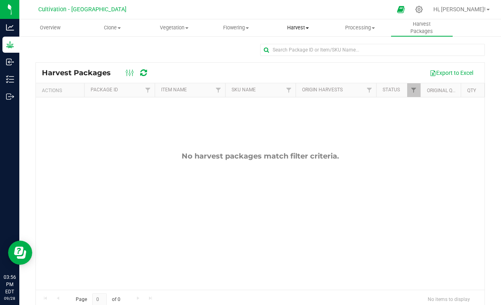
click at [304, 25] on span "Harvest" at bounding box center [297, 27] width 61 height 7
click at [296, 43] on ul "Harvests Harvested plants" at bounding box center [300, 54] width 66 height 34
click at [296, 47] on span "Harvests" at bounding box center [289, 48] width 45 height 7
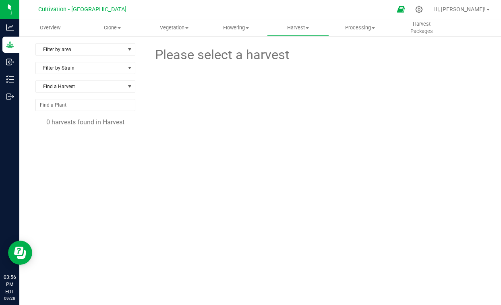
click at [465, 0] on nav "Cultivation - Inlet Valley Farms Hi, [PERSON_NAME]!" at bounding box center [260, 9] width 482 height 19
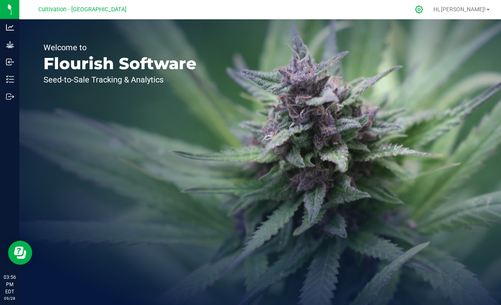
click at [423, 12] on icon at bounding box center [419, 9] width 8 height 8
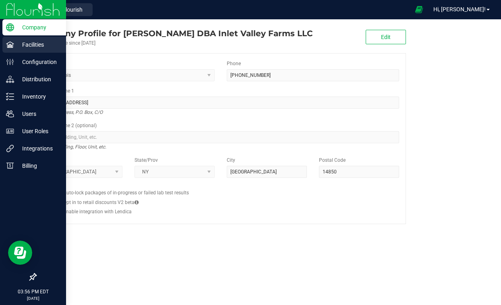
click at [19, 45] on p "Facilities" at bounding box center [38, 45] width 48 height 10
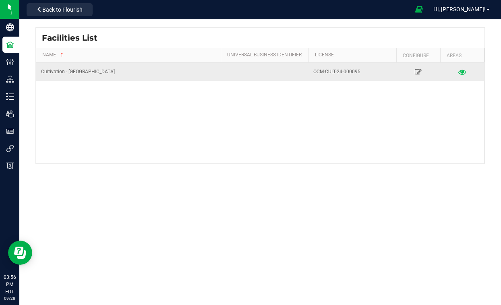
click at [459, 69] on icon at bounding box center [462, 72] width 8 height 6
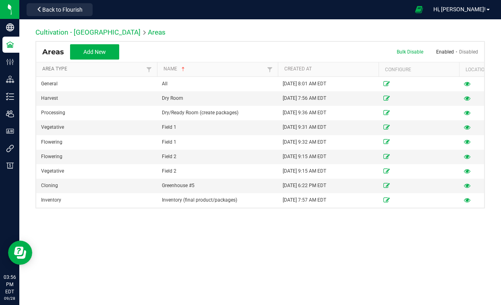
click at [114, 70] on link "Area Type" at bounding box center [92, 69] width 101 height 6
